Goal: Task Accomplishment & Management: Use online tool/utility

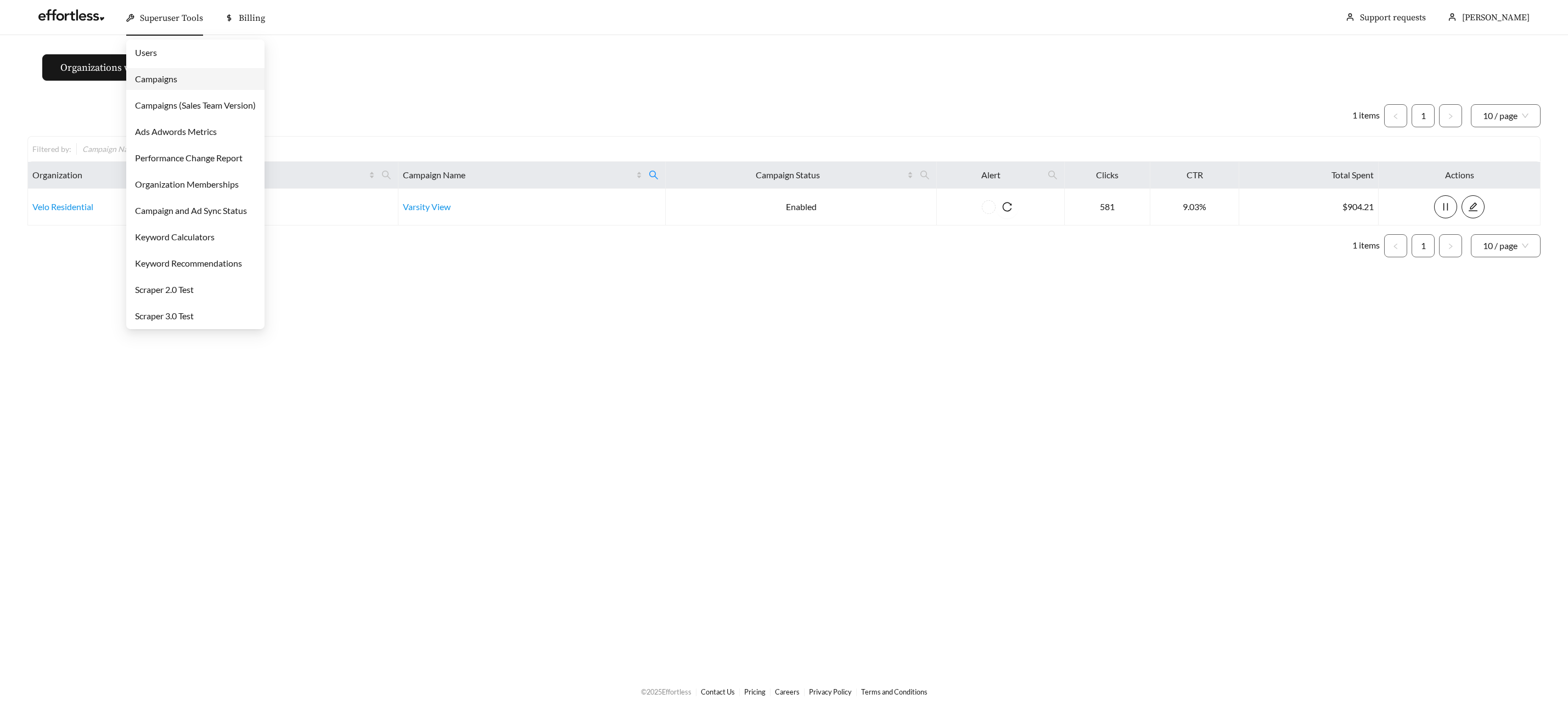
click at [146, 13] on span "Superuser Tools" at bounding box center [171, 18] width 63 height 11
click at [155, 84] on link "Campaigns" at bounding box center [156, 78] width 42 height 10
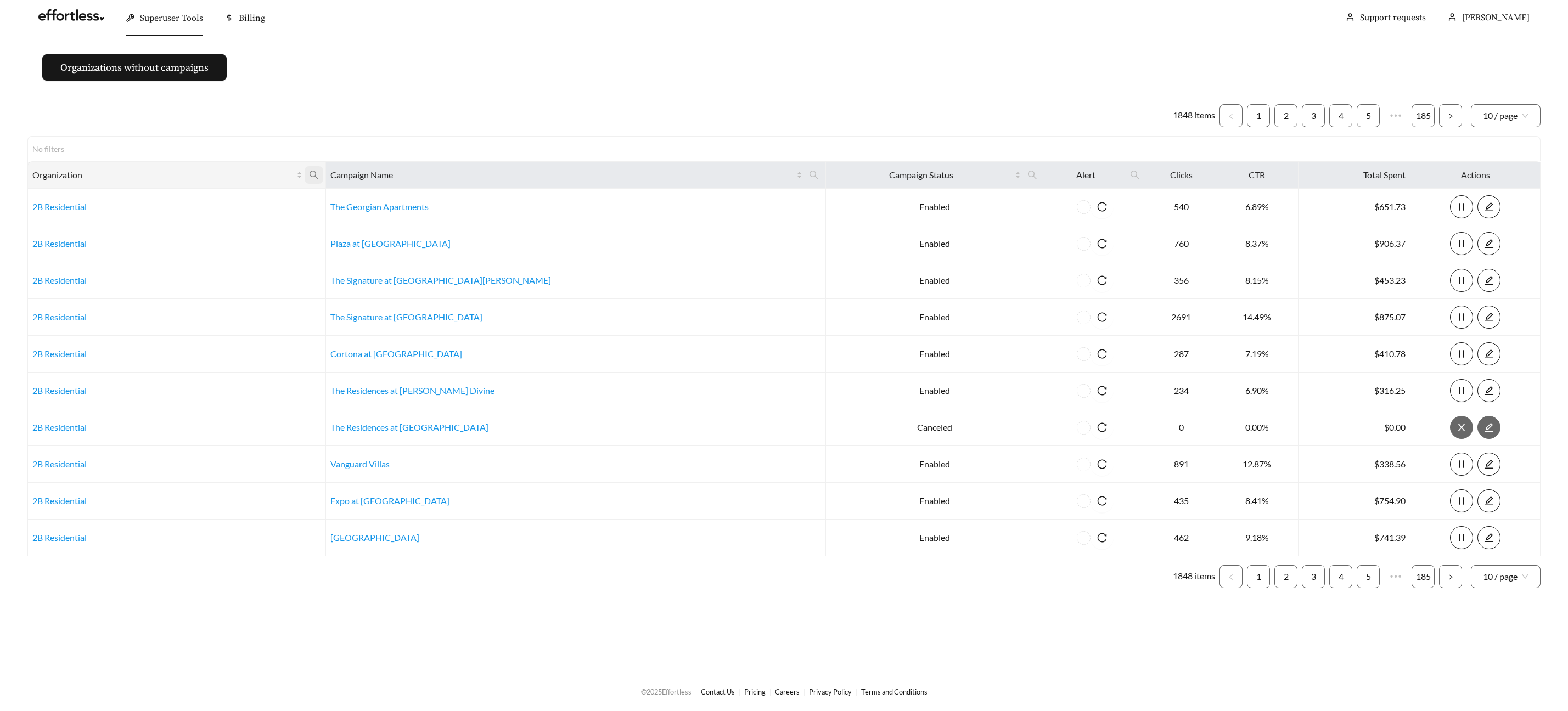
click at [319, 174] on icon "search" at bounding box center [314, 174] width 10 height 10
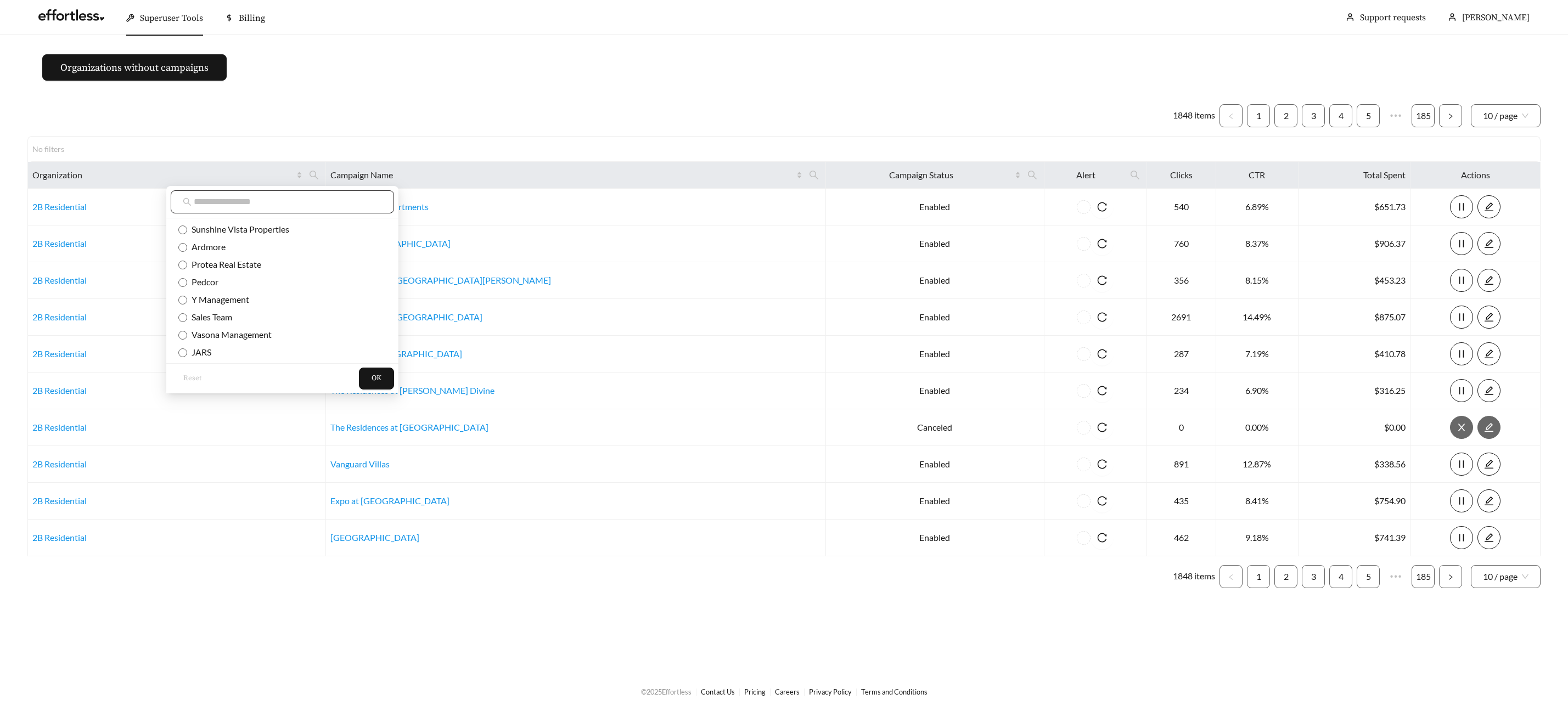
click at [327, 199] on input "text" at bounding box center [288, 202] width 189 height 13
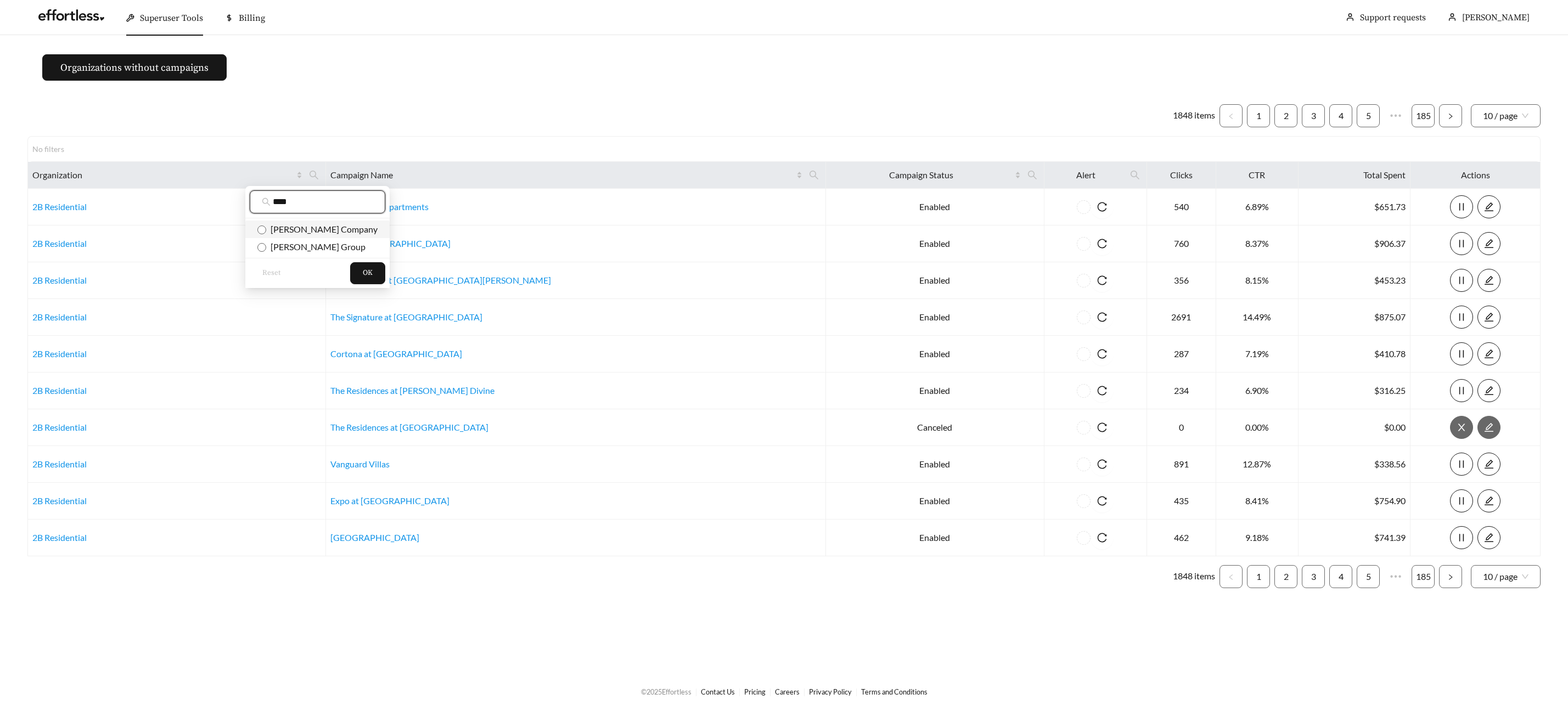
type input "****"
click at [319, 226] on span "[PERSON_NAME] Company" at bounding box center [322, 228] width 111 height 10
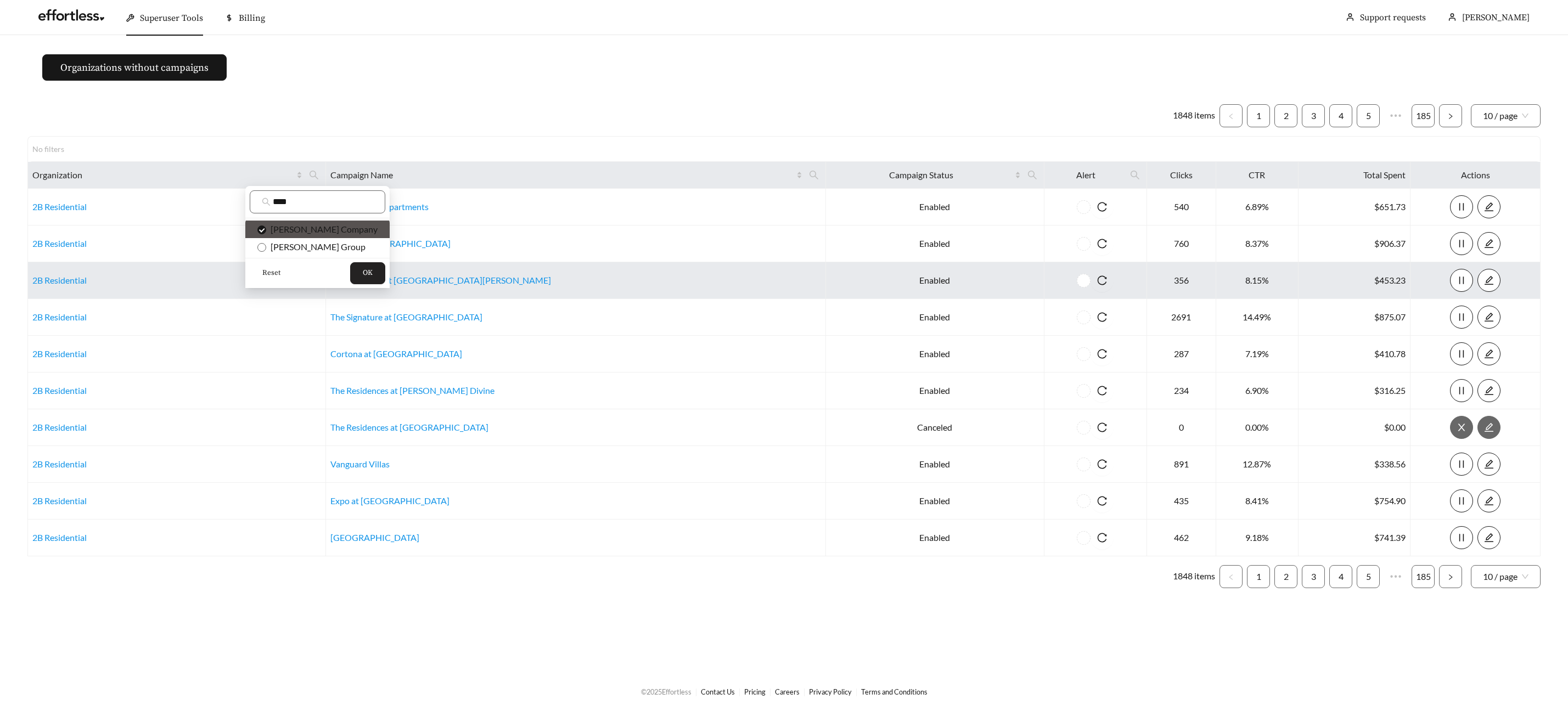
click at [363, 277] on span "OK" at bounding box center [368, 273] width 10 height 11
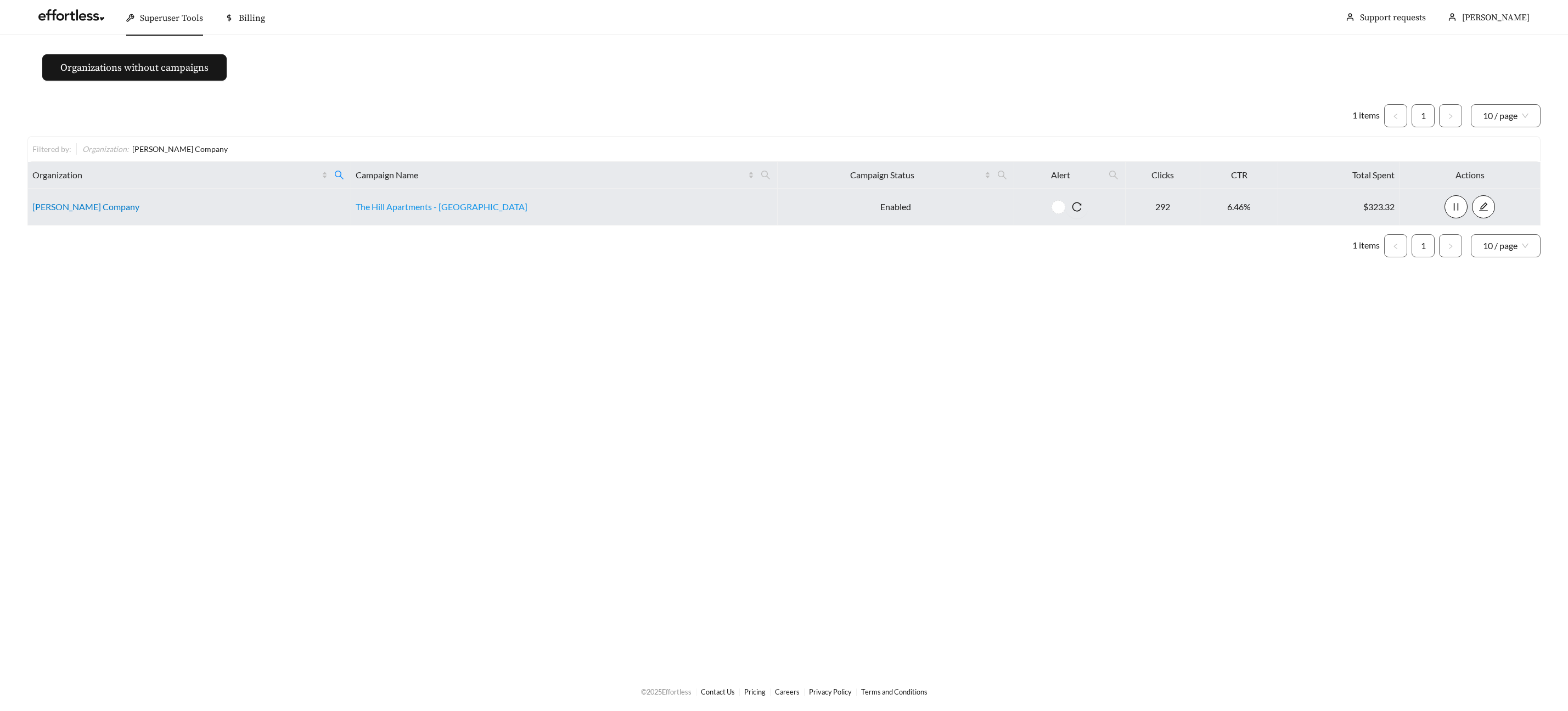
click at [65, 207] on link "[PERSON_NAME] Company" at bounding box center [86, 206] width 107 height 10
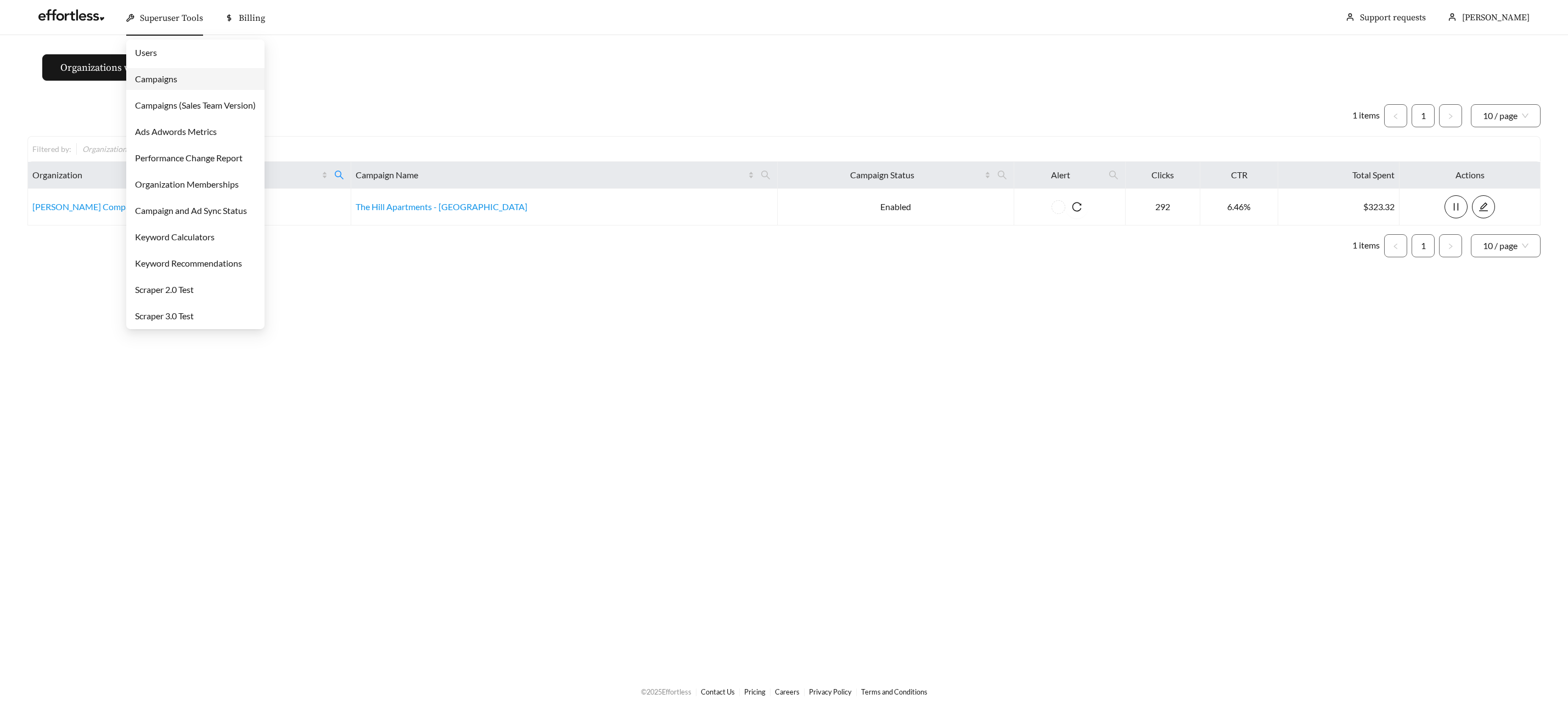
click at [150, 23] on div "Superuser Tools" at bounding box center [164, 18] width 77 height 35
click at [160, 83] on link "Campaigns" at bounding box center [156, 78] width 42 height 10
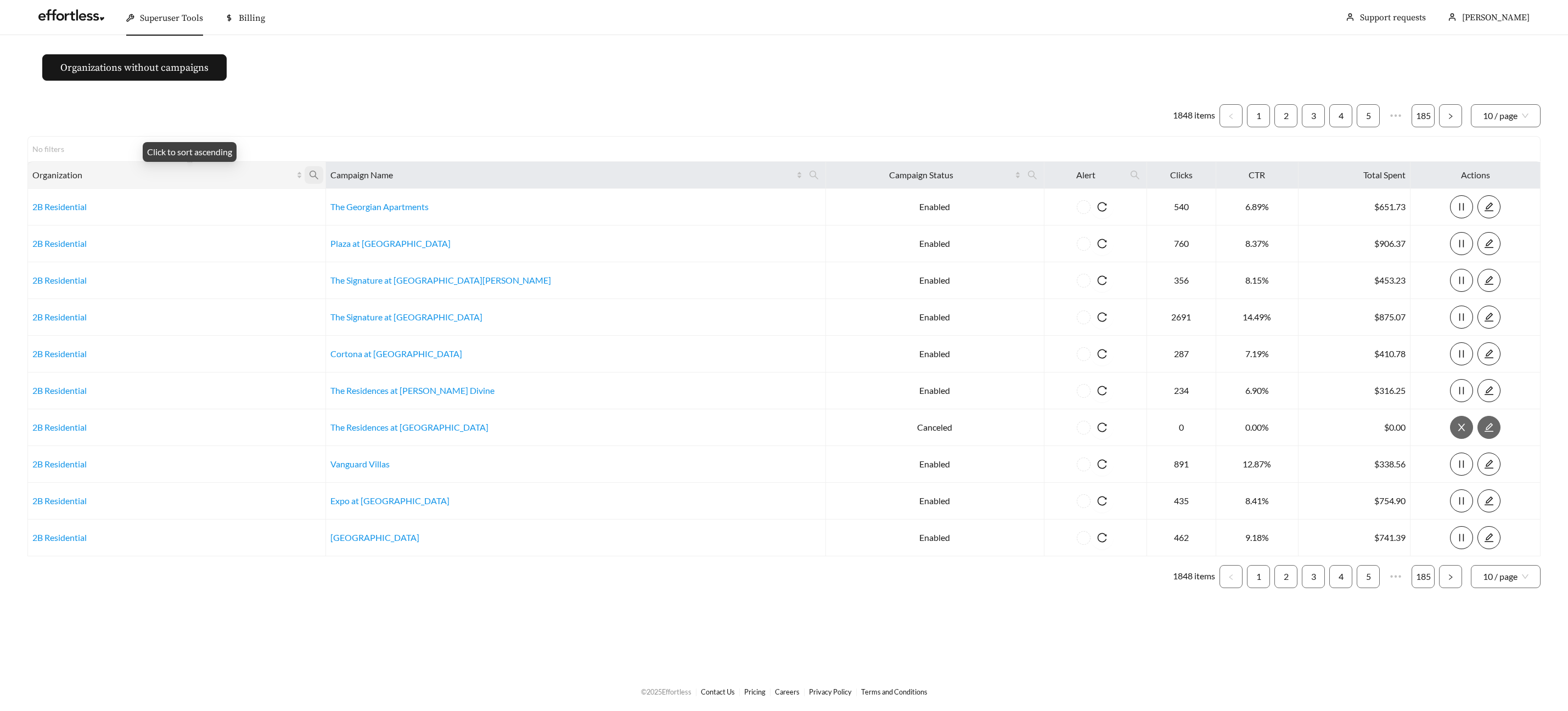
click at [319, 173] on icon "search" at bounding box center [313, 174] width 9 height 9
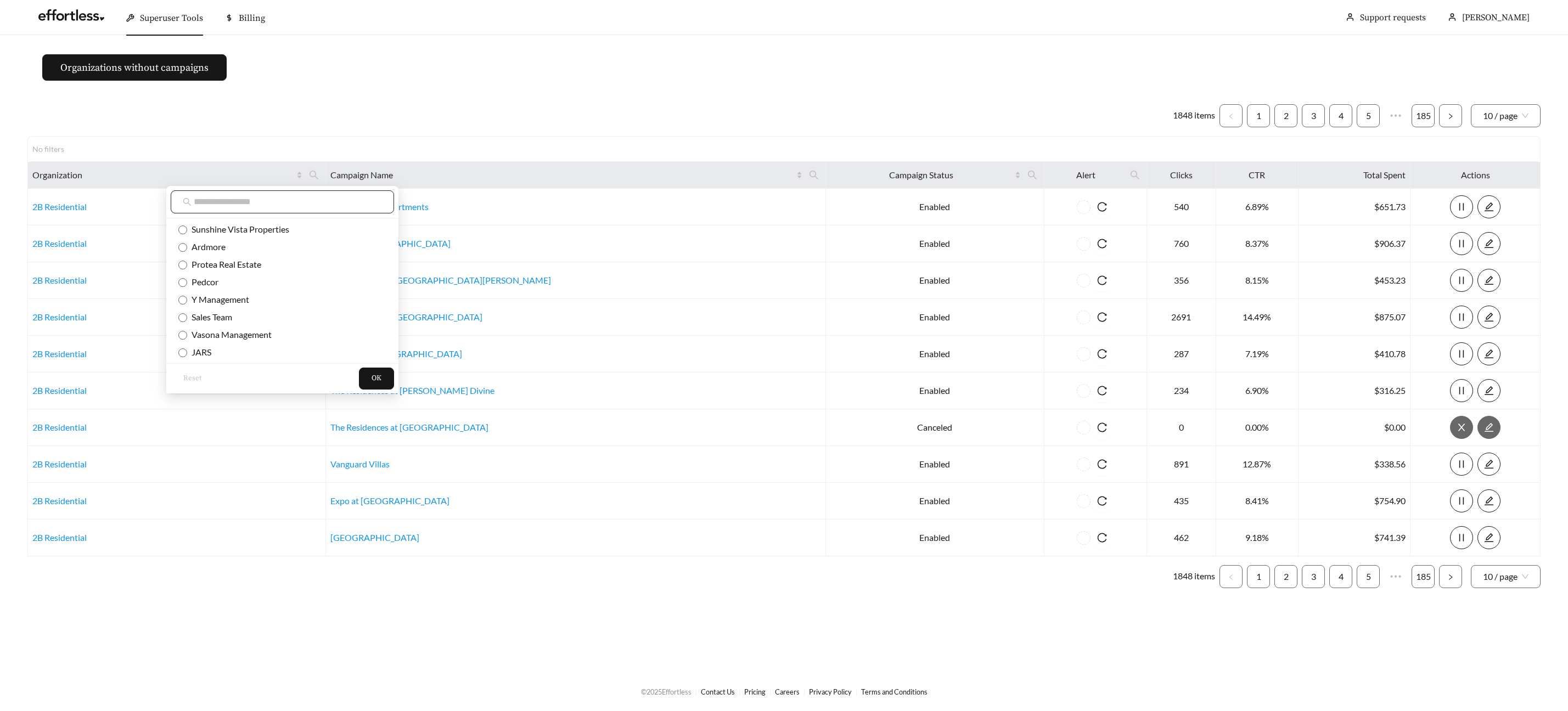
click at [287, 205] on input "text" at bounding box center [288, 202] width 189 height 13
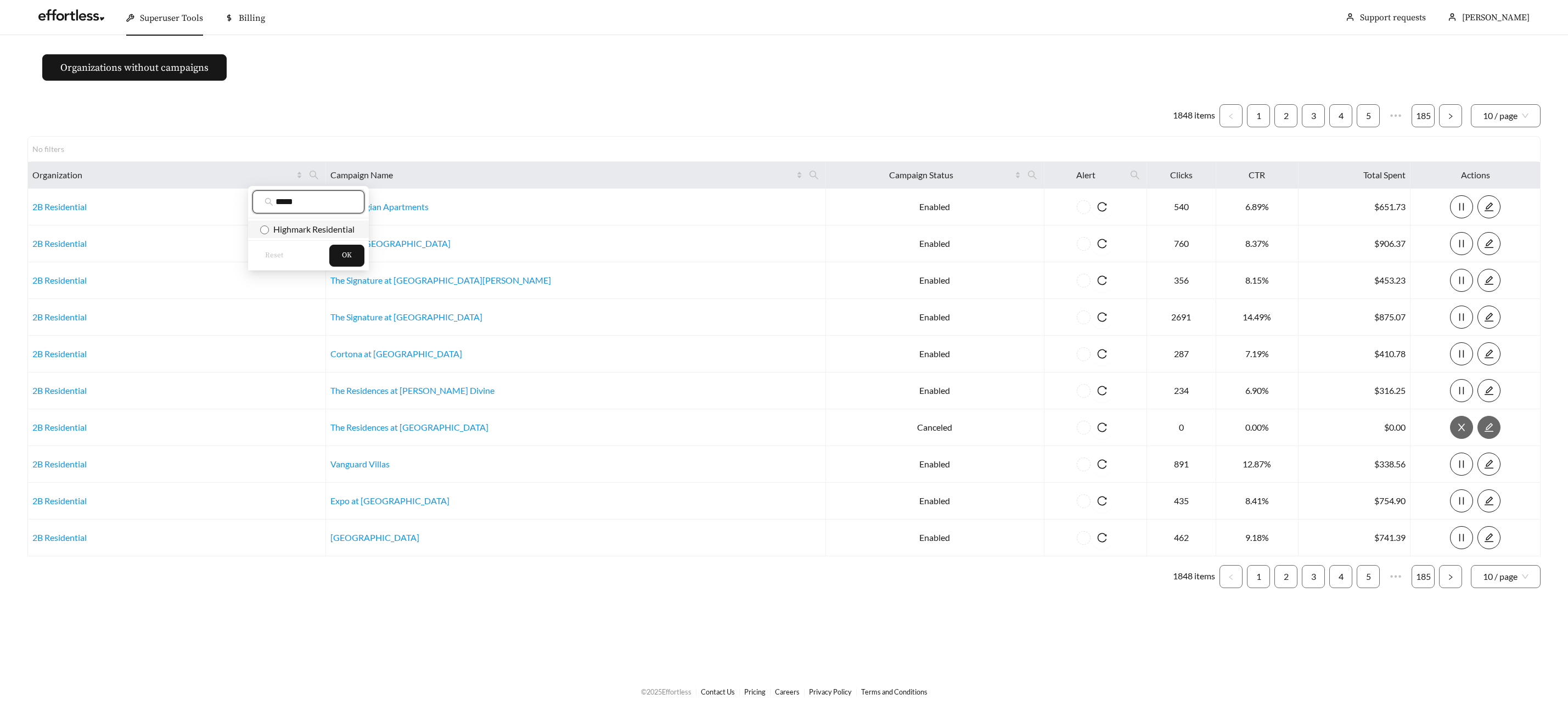
type input "*****"
click at [293, 230] on span "Highmark Residential" at bounding box center [312, 228] width 86 height 10
drag, startPoint x: 344, startPoint y: 249, endPoint x: 332, endPoint y: 245, distance: 12.6
click at [344, 249] on button "OK" at bounding box center [347, 255] width 35 height 22
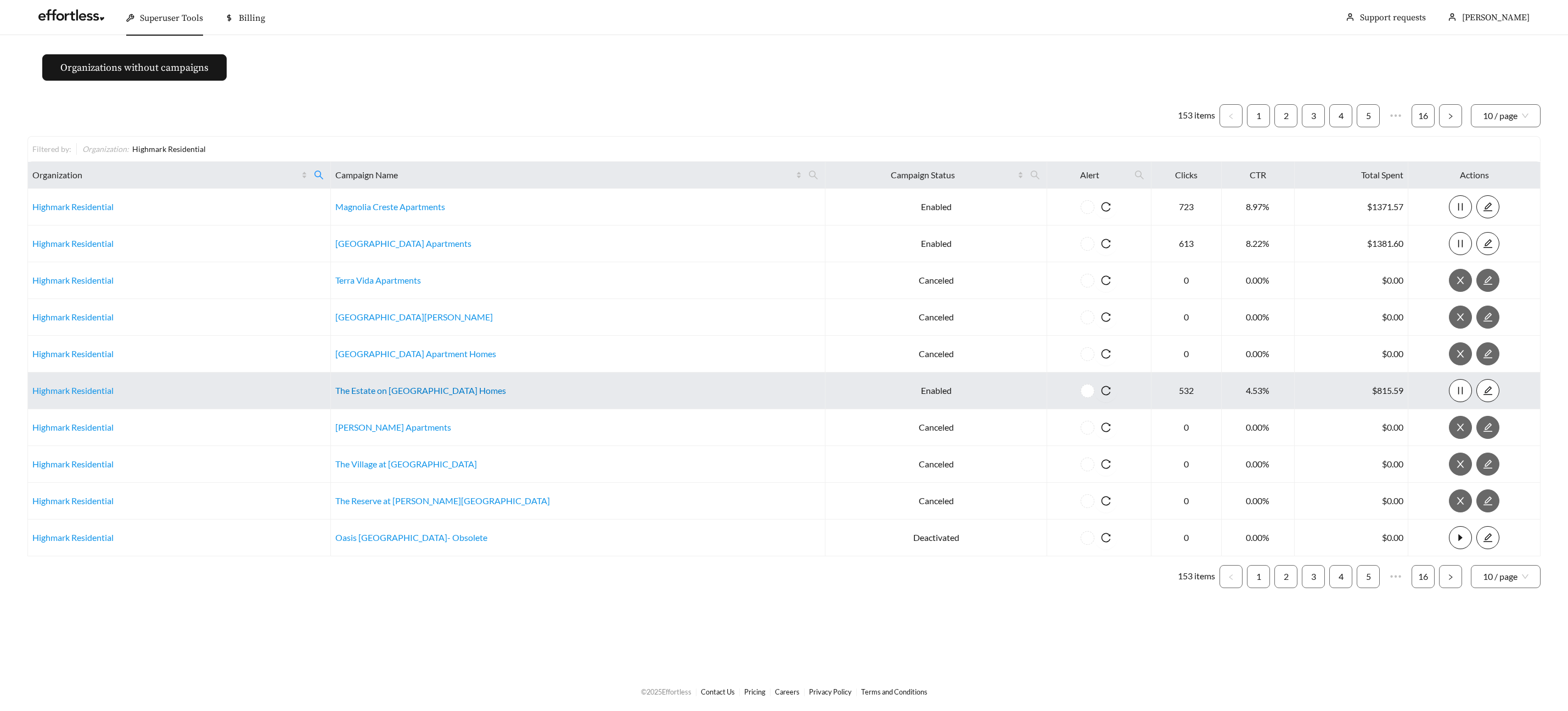
click at [393, 391] on link "The Estate on [GEOGRAPHIC_DATA] Homes" at bounding box center [421, 390] width 171 height 10
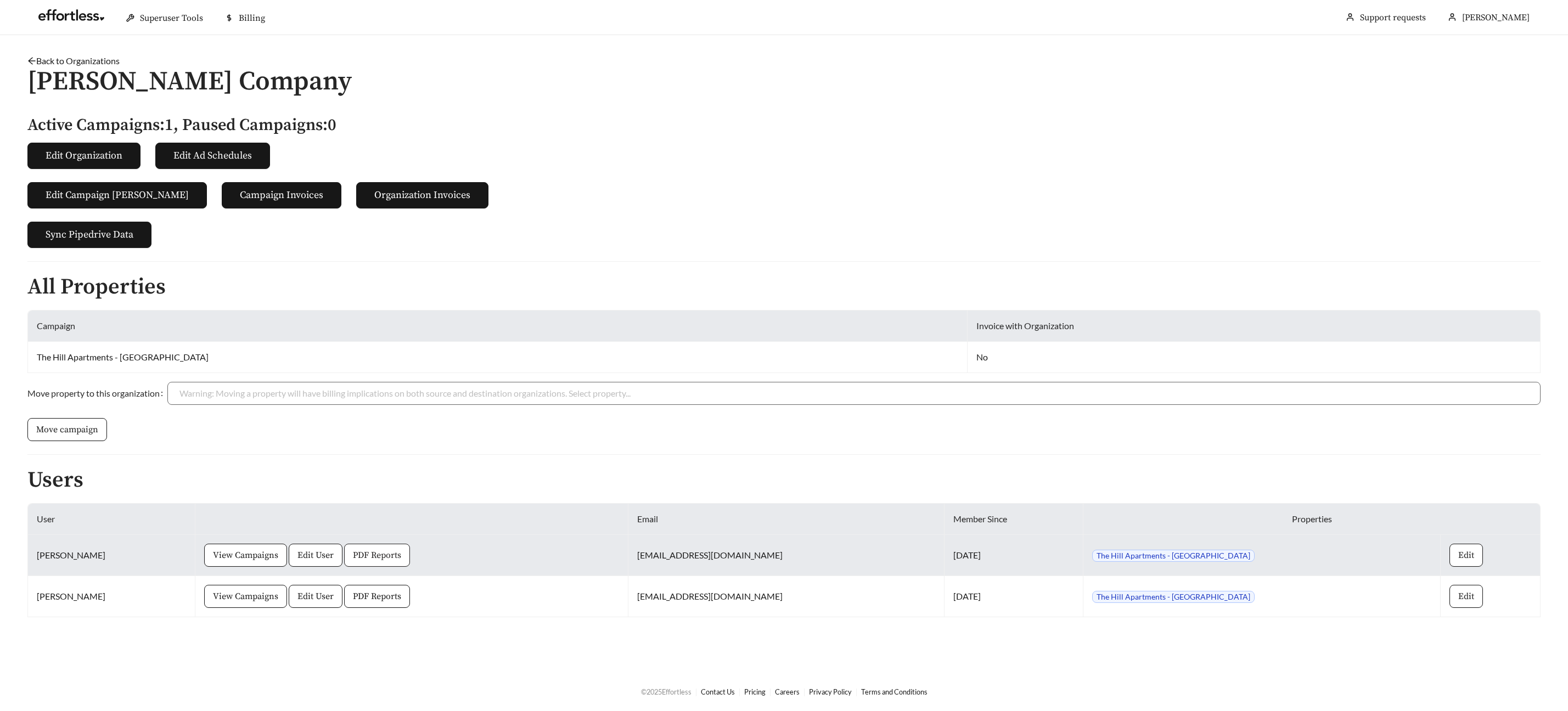
click at [389, 565] on button "PDF Reports" at bounding box center [377, 555] width 66 height 23
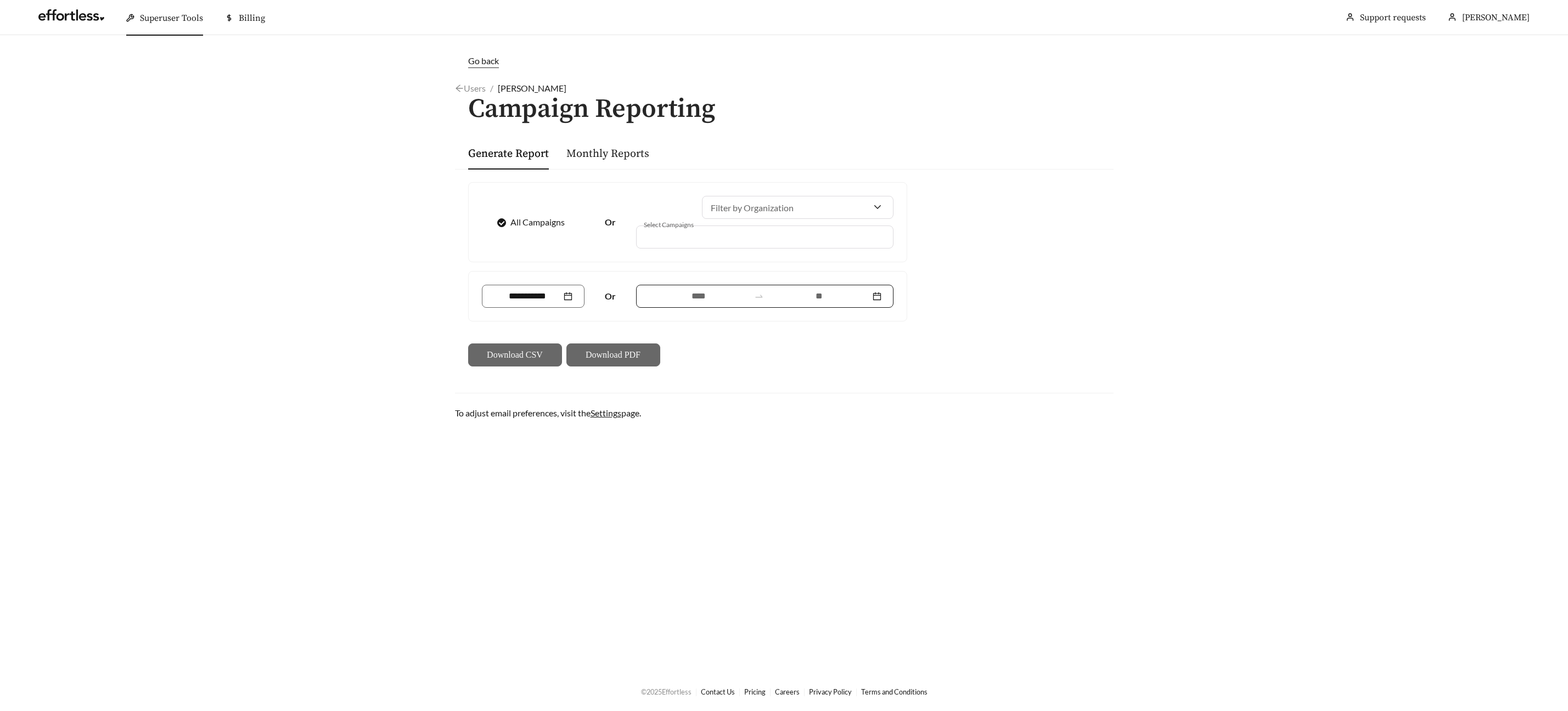
click at [827, 297] on input at bounding box center [819, 296] width 101 height 13
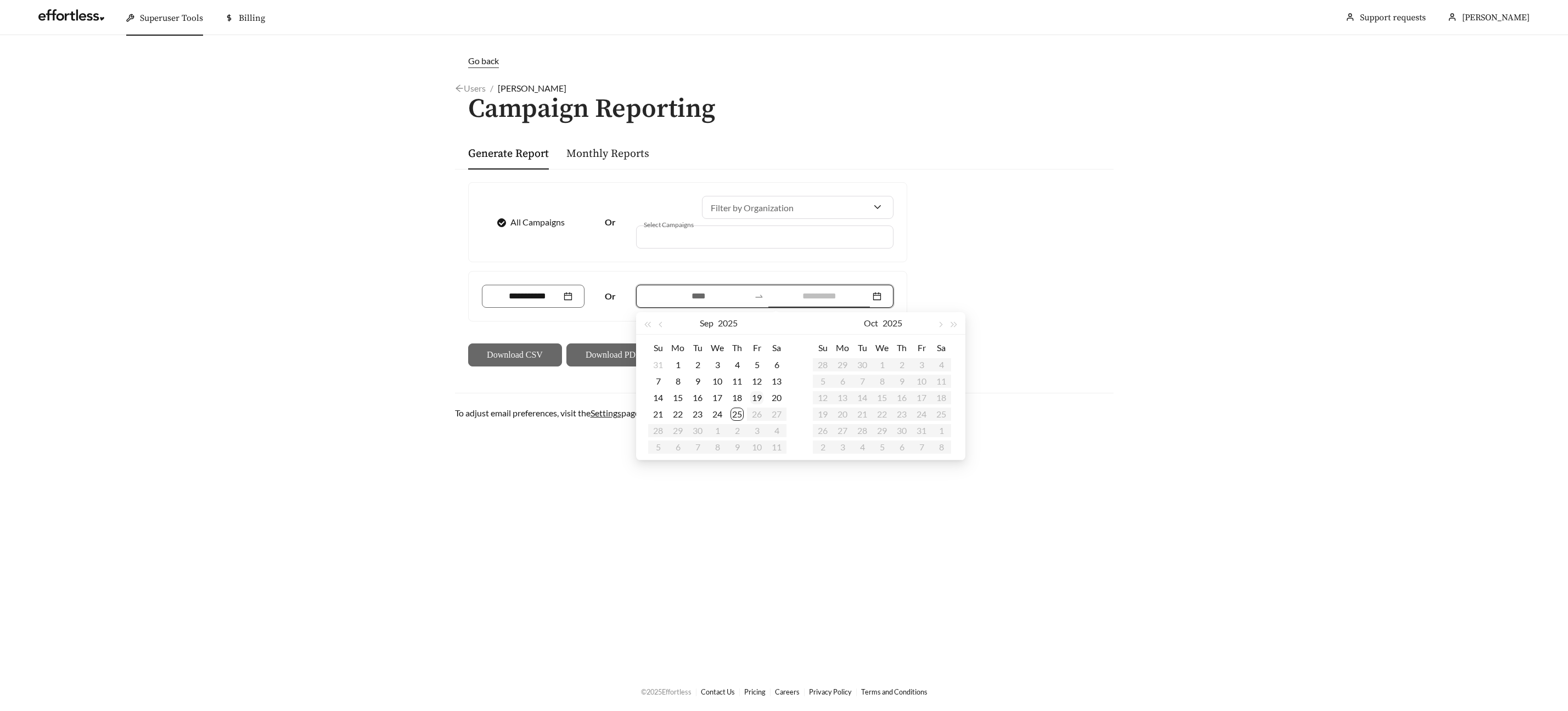
type input "**********"
click at [739, 417] on div "25" at bounding box center [737, 414] width 13 height 13
type input "**********"
click at [662, 326] on button "button" at bounding box center [662, 323] width 14 height 22
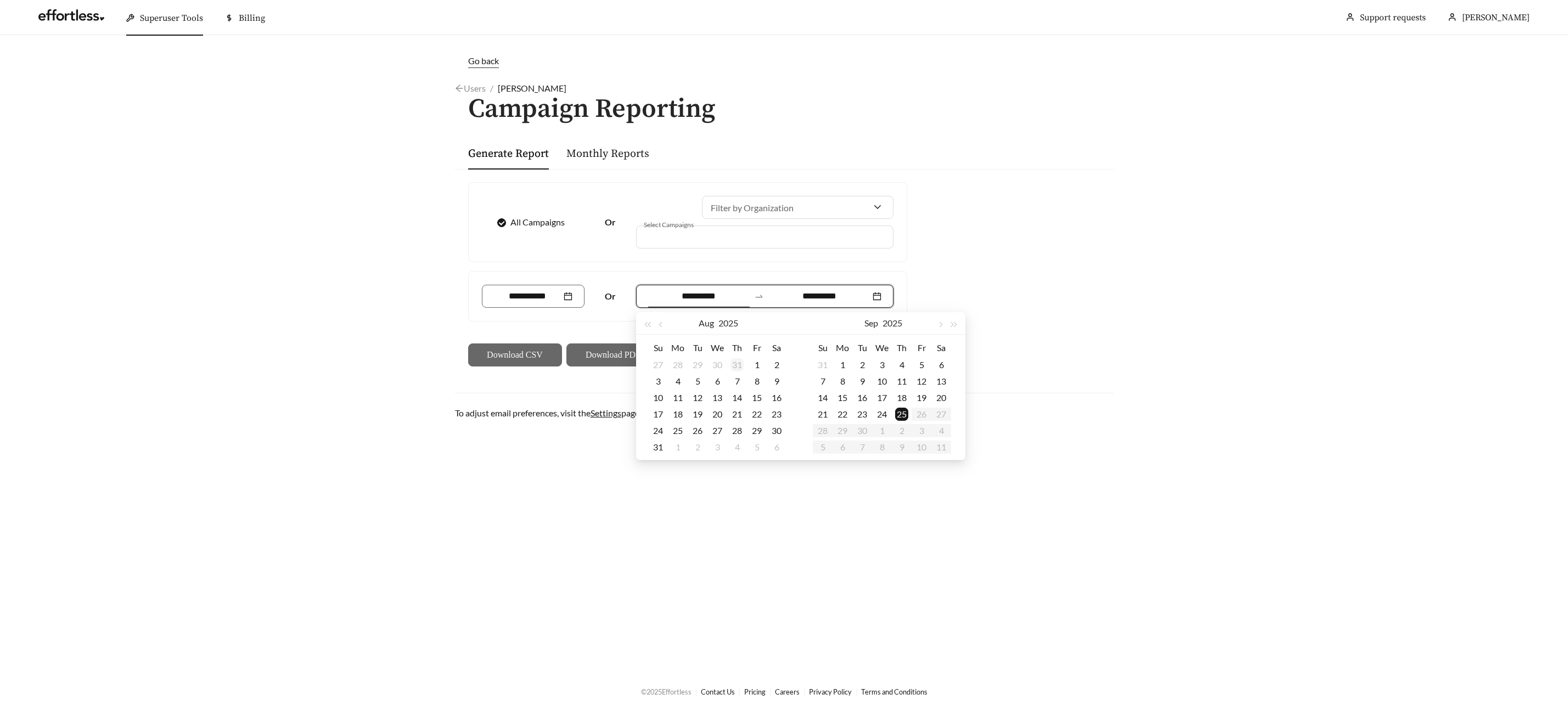
type input "**********"
click at [660, 426] on div "24" at bounding box center [657, 431] width 13 height 13
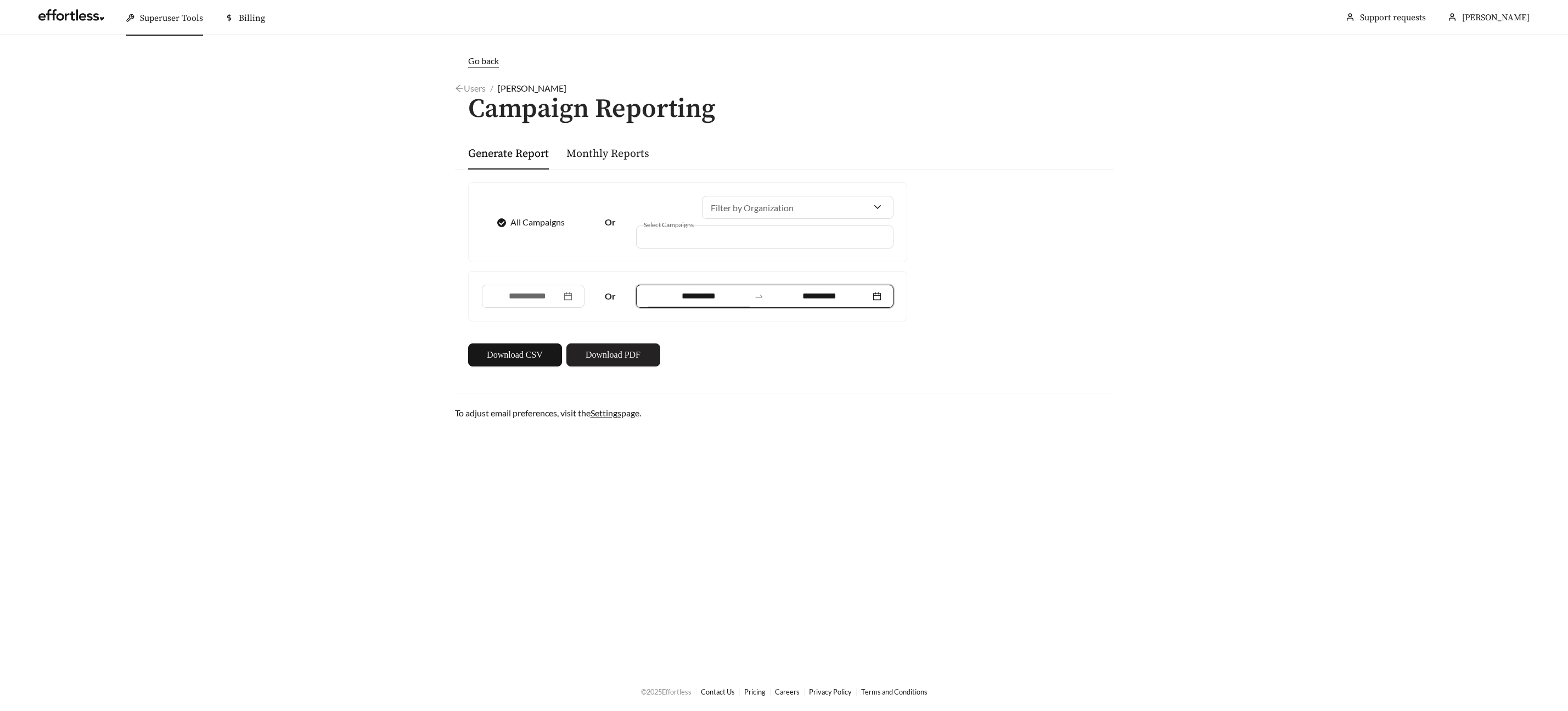
click at [587, 354] on span "Download PDF" at bounding box center [613, 354] width 55 height 13
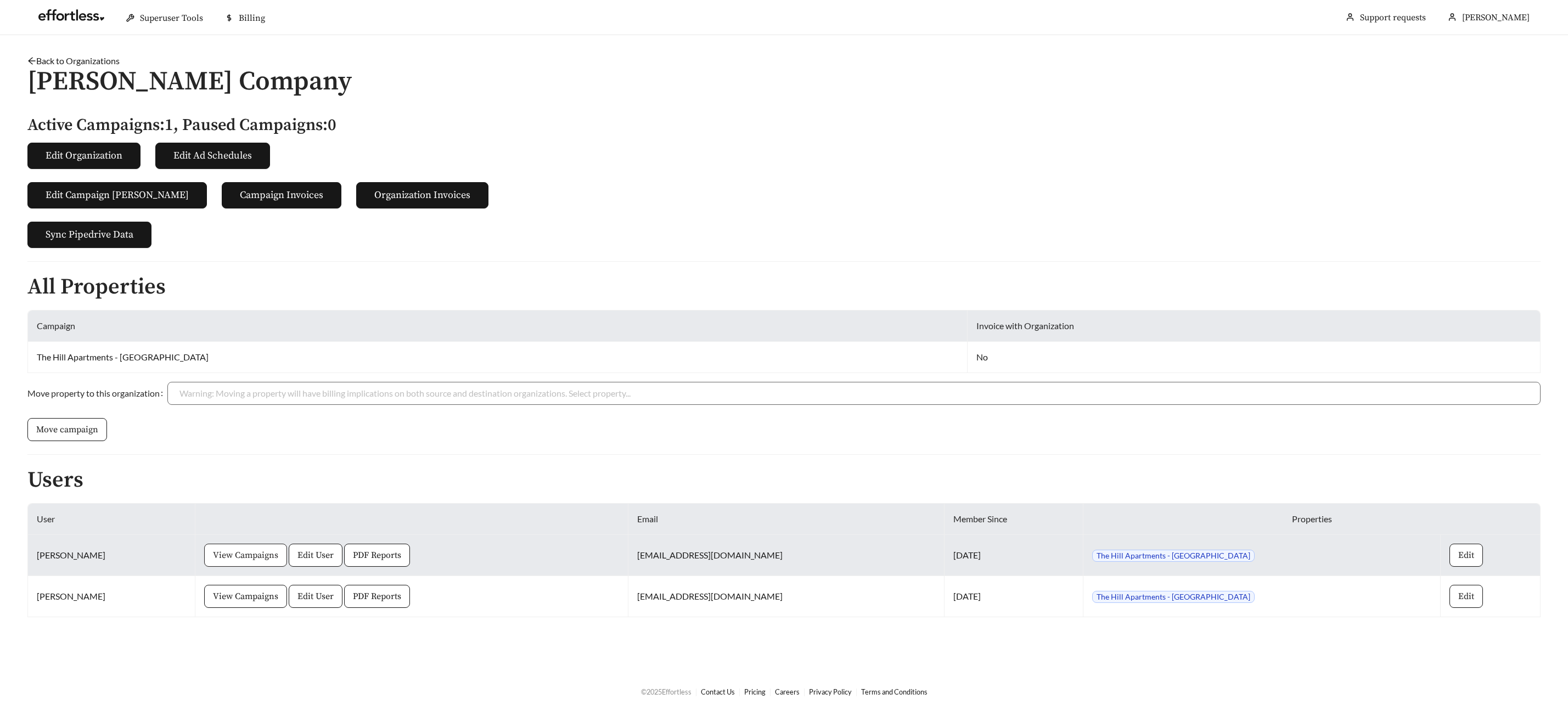
click at [251, 553] on span "View Campaigns" at bounding box center [245, 555] width 65 height 13
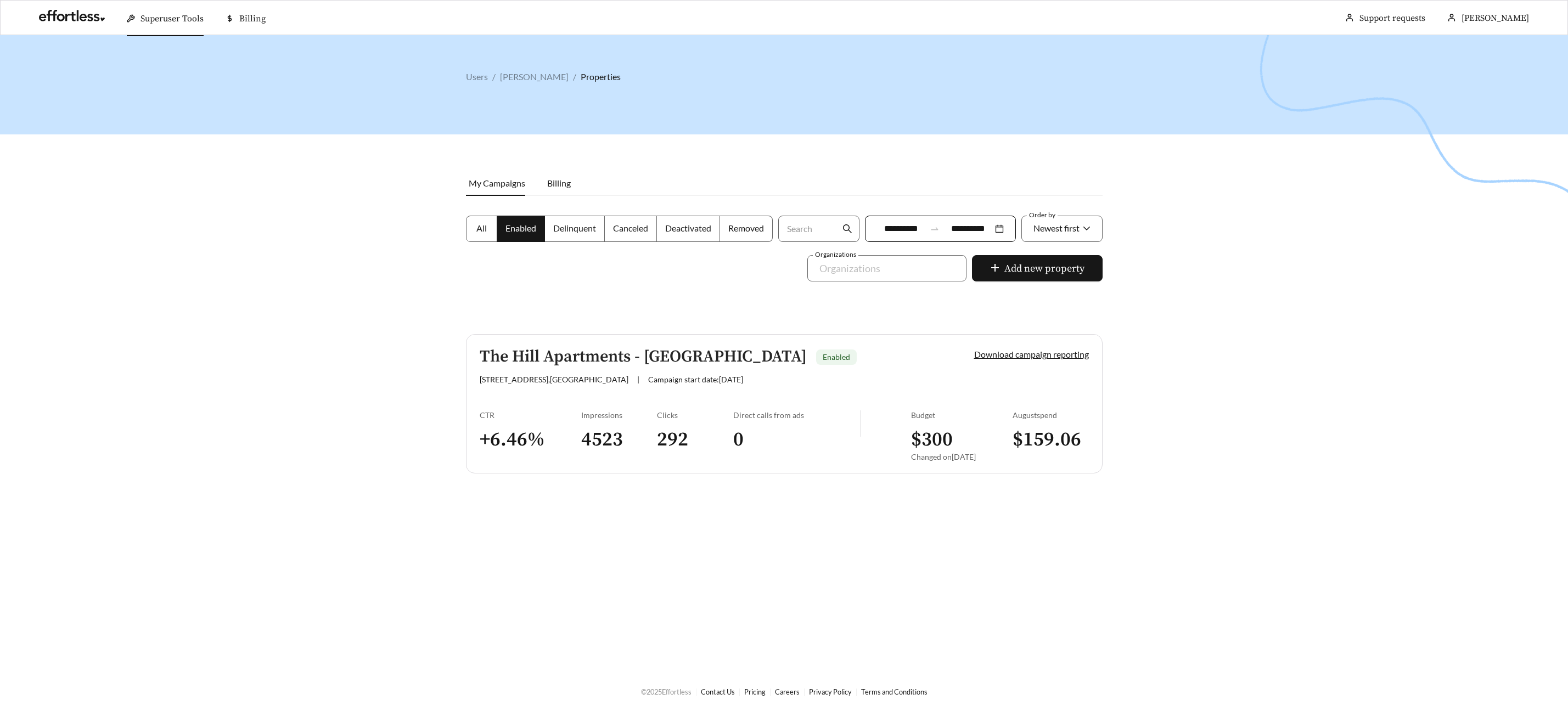
click at [579, 357] on h5 "The Hill Apartments - South Bend" at bounding box center [643, 357] width 327 height 18
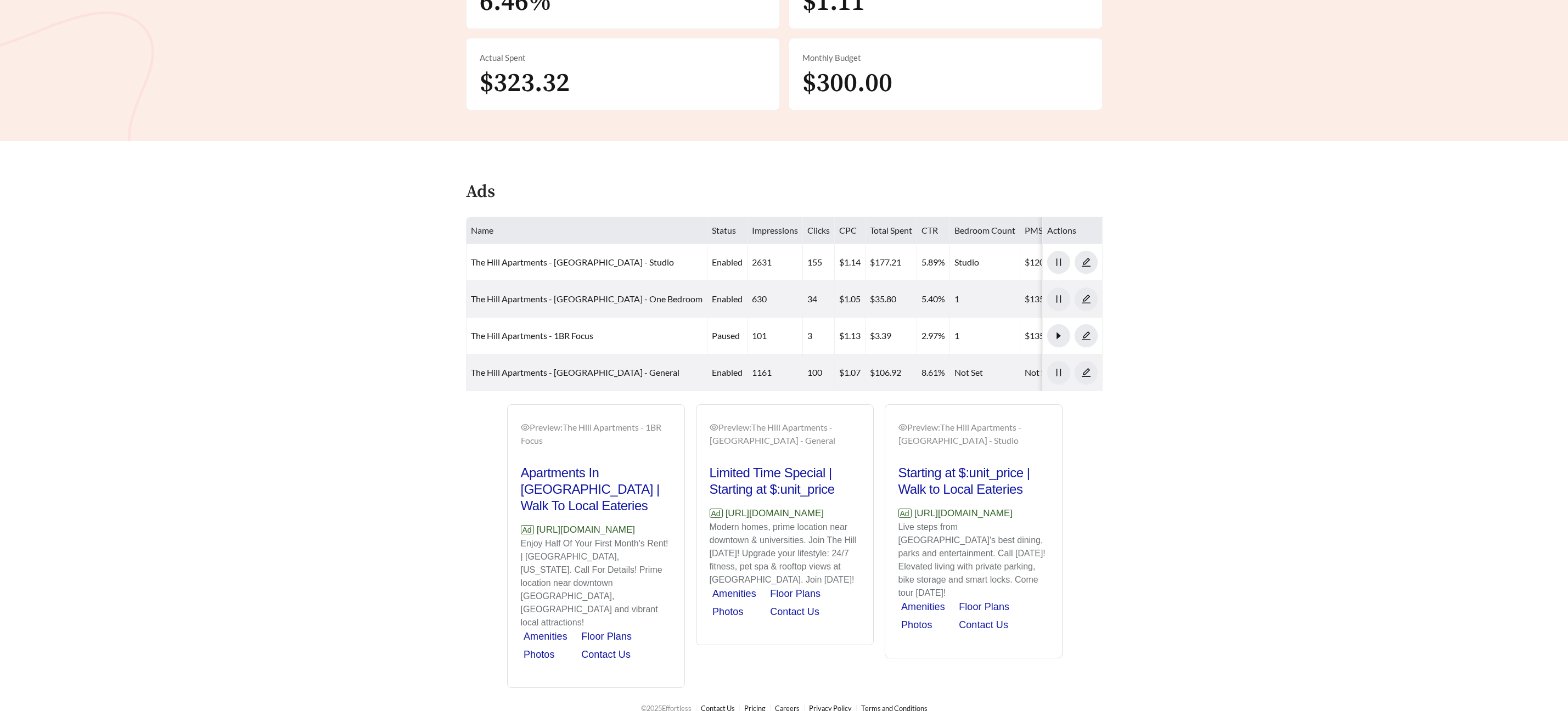
scroll to position [426, 0]
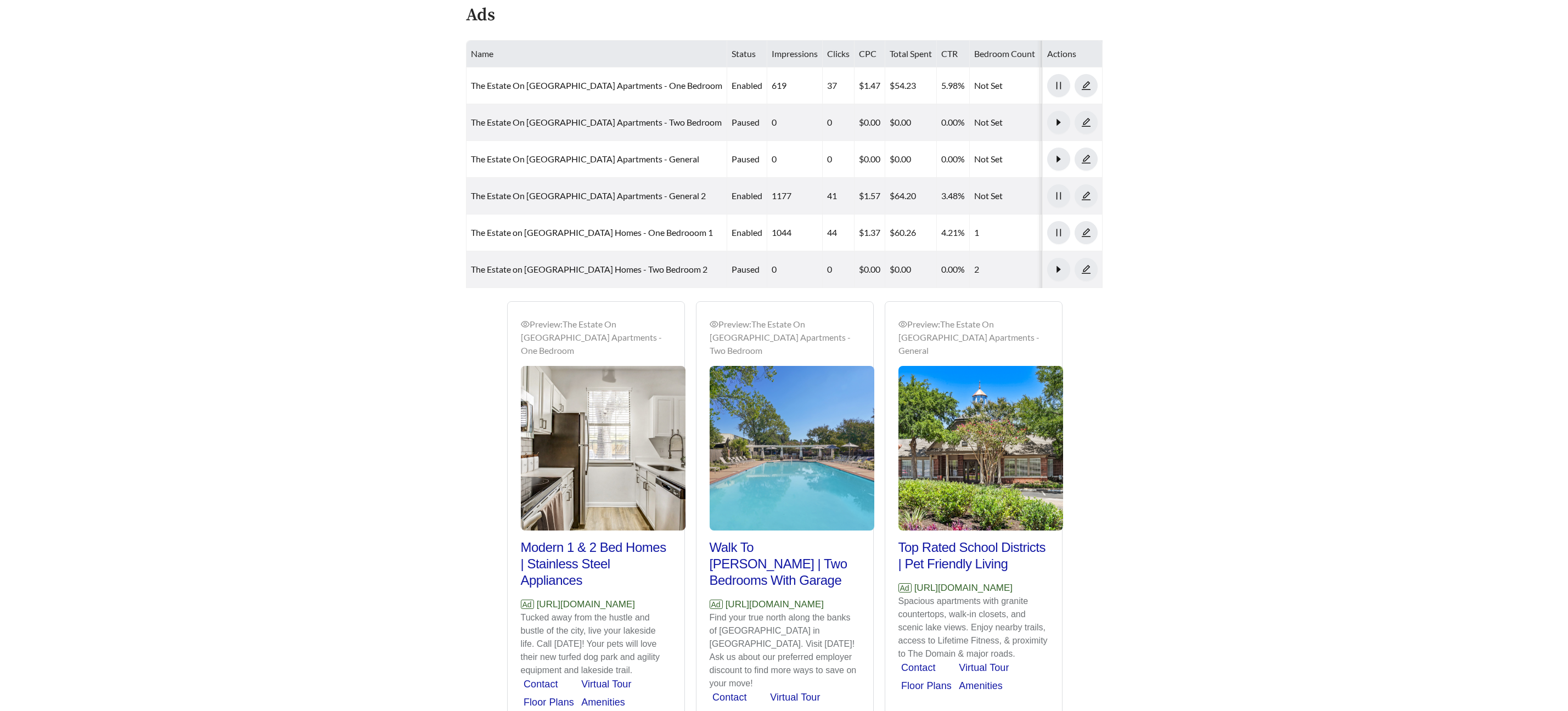
scroll to position [678, 0]
